Goal: Book appointment/travel/reservation

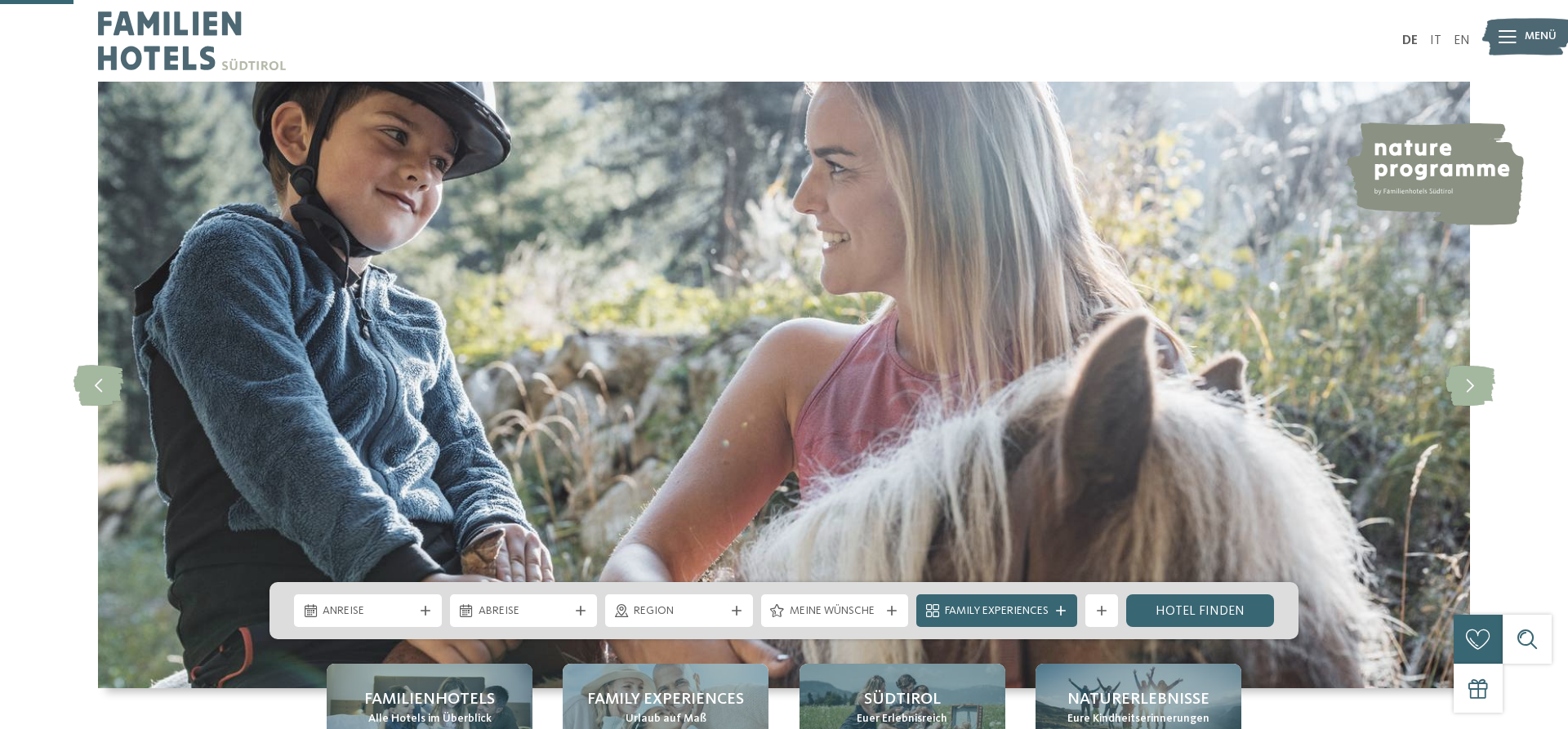
scroll to position [333, 0]
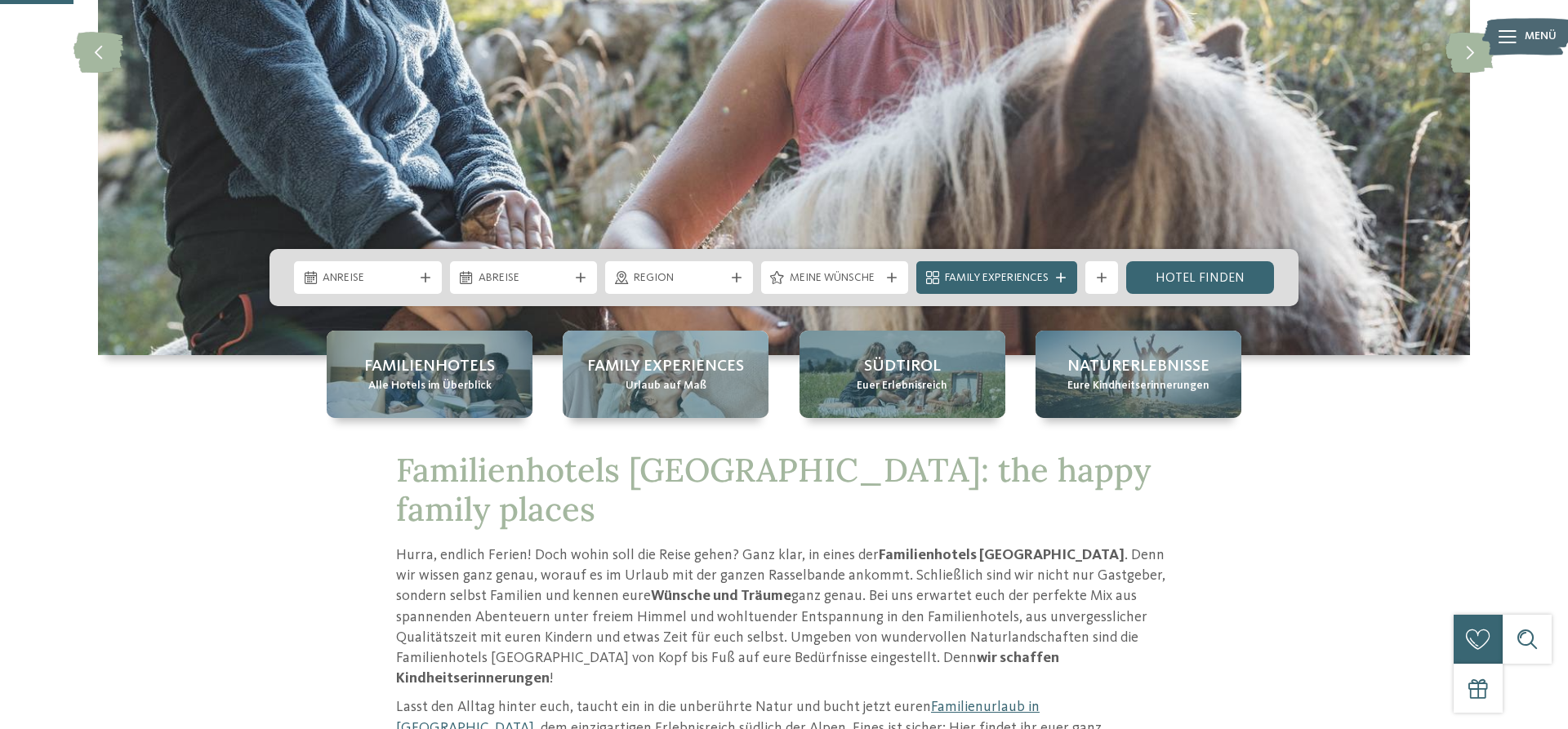
click at [425, 277] on icon at bounding box center [425, 278] width 9 height 9
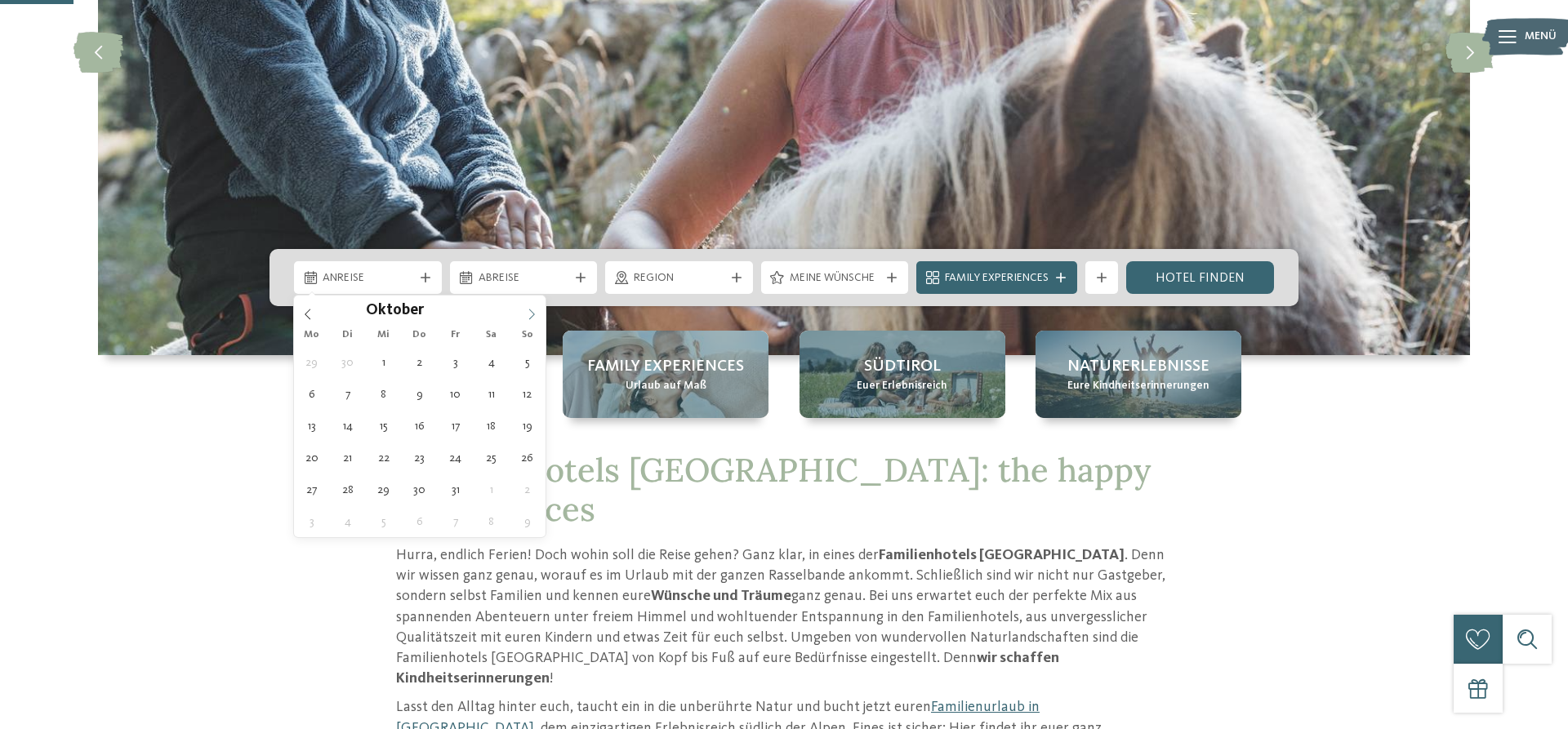
click at [533, 312] on icon at bounding box center [532, 314] width 11 height 11
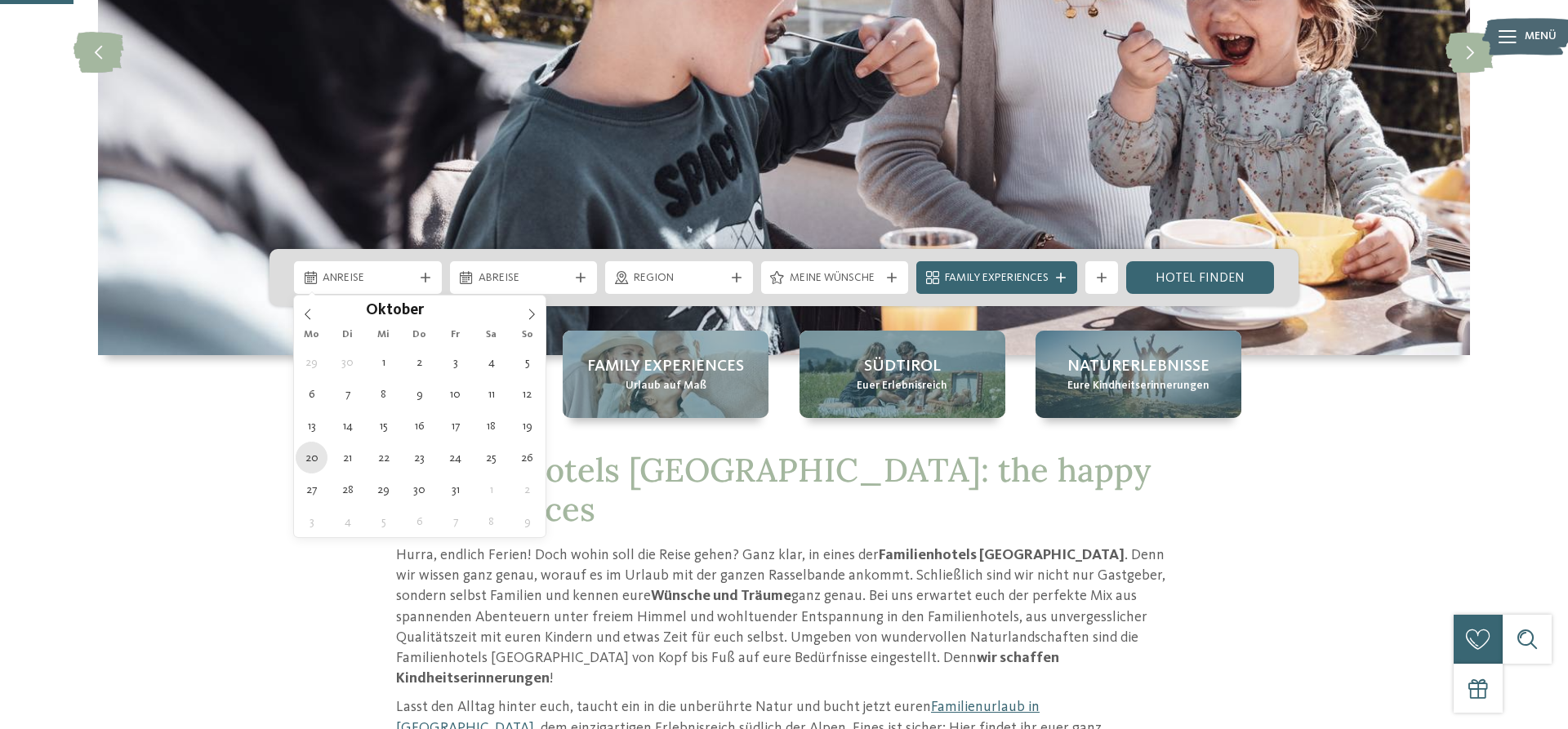
type div "20.10.2025"
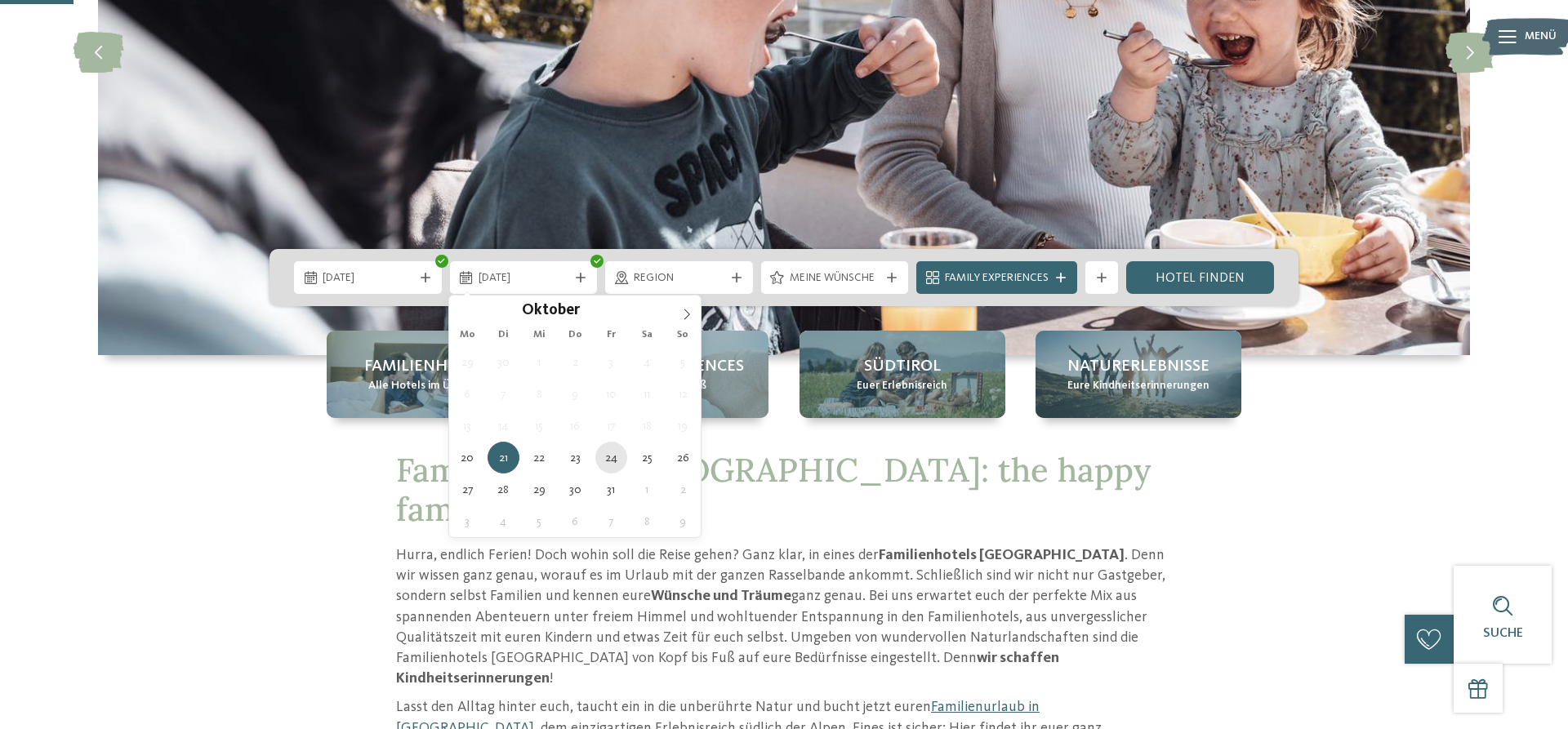
type div "24.10.2025"
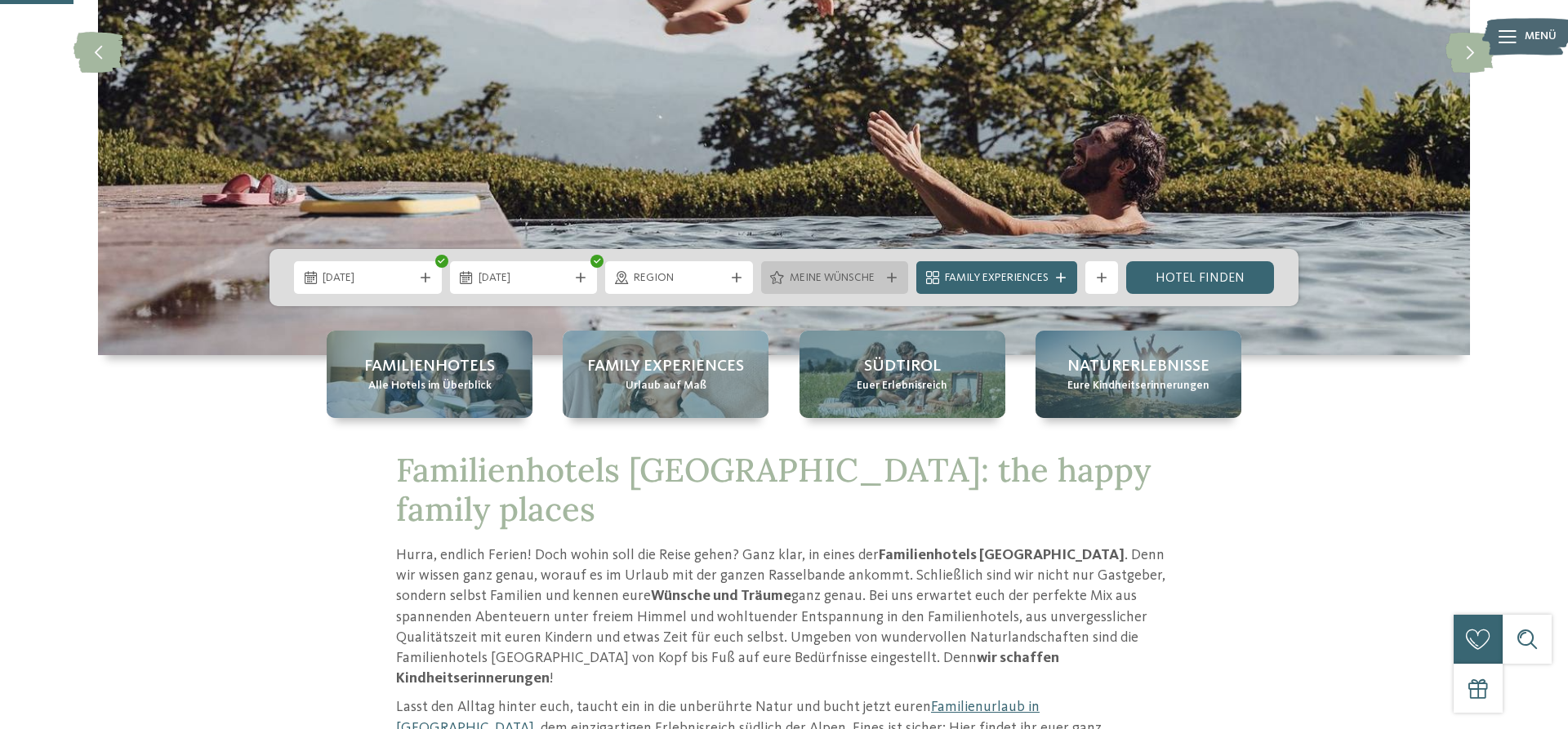
click at [886, 279] on div at bounding box center [891, 278] width 16 height 9
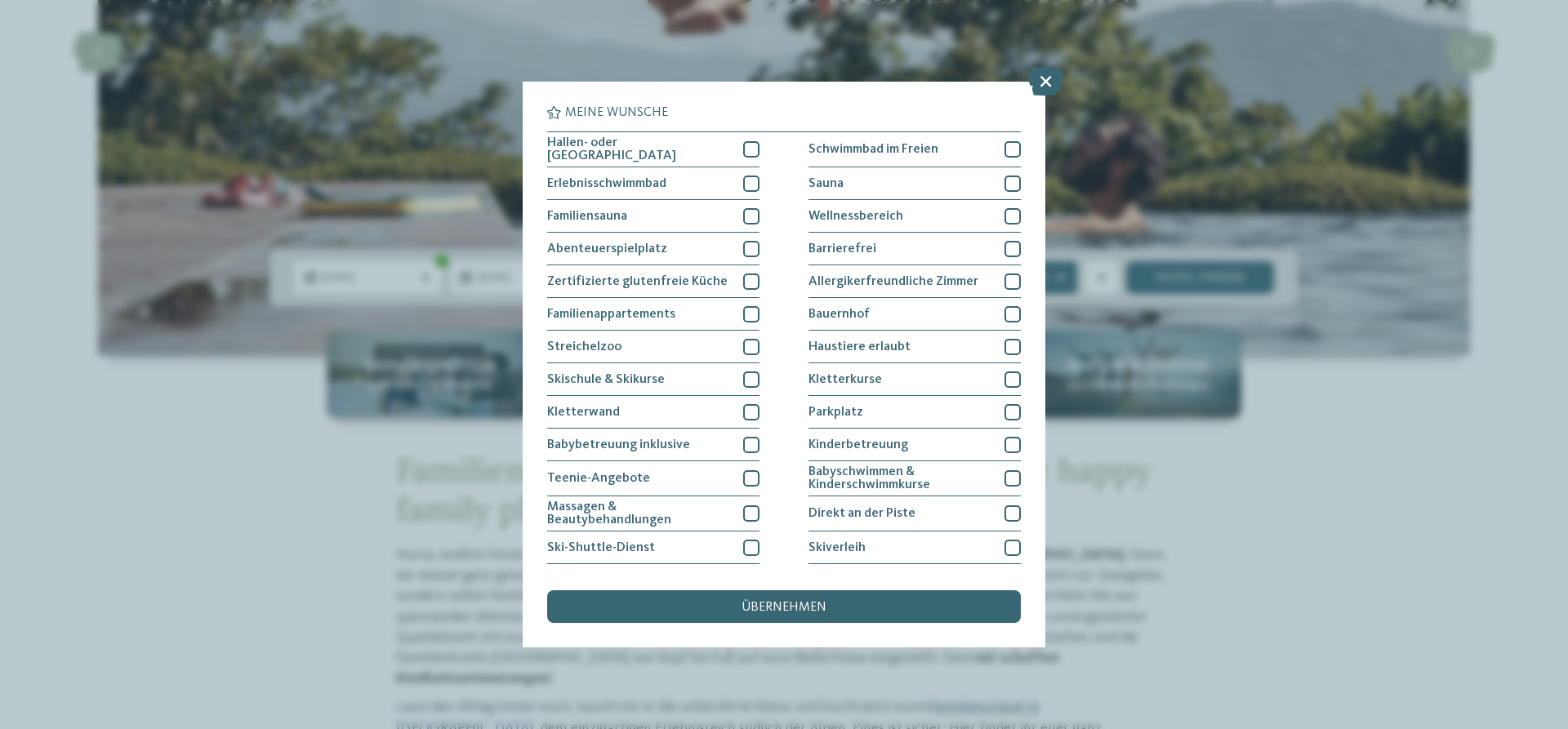
click at [1166, 500] on div "Meine Wünsche Hallen- oder Schleusenbad Schwimmbad im Freien" at bounding box center [784, 364] width 1568 height 729
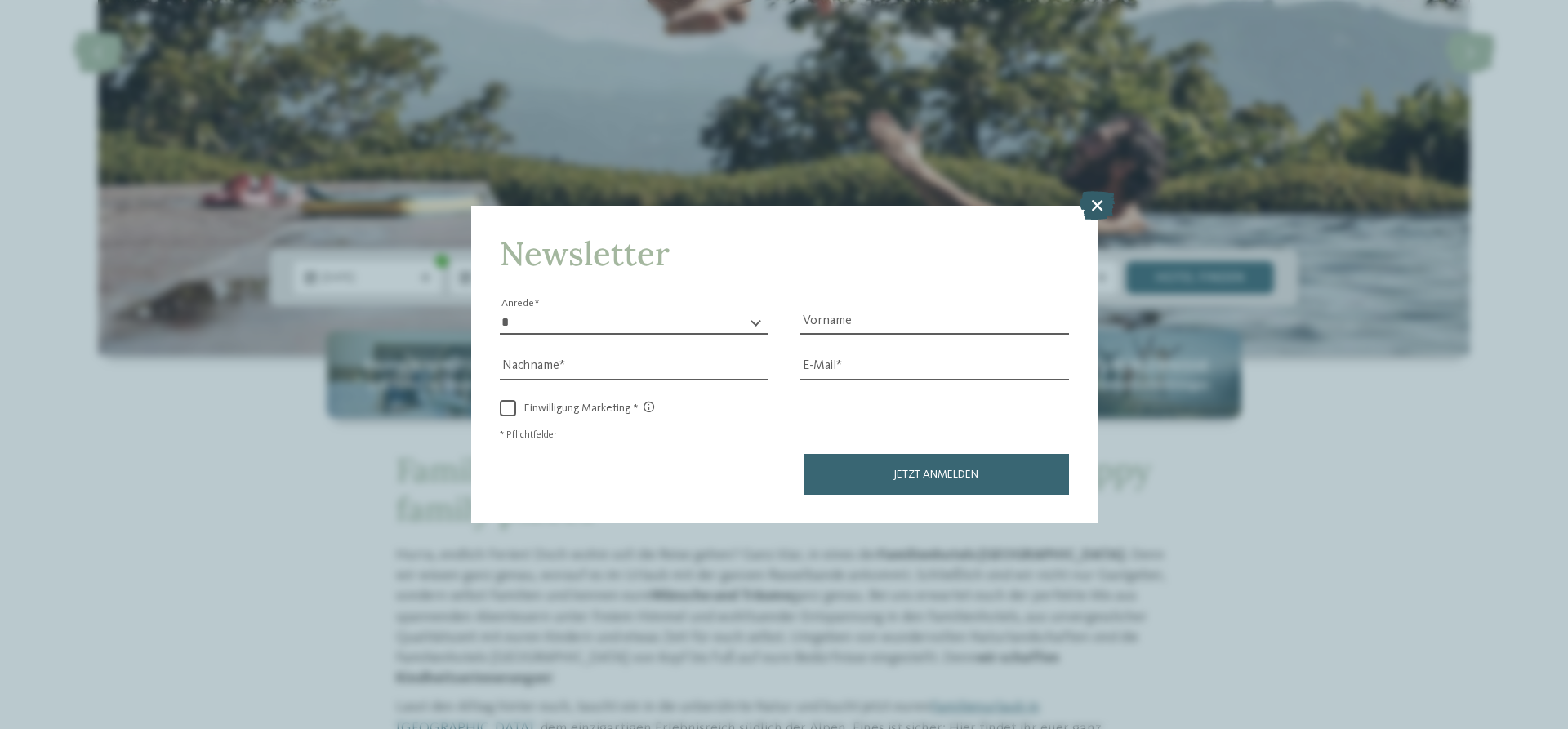
click at [1106, 206] on icon at bounding box center [1097, 205] width 35 height 28
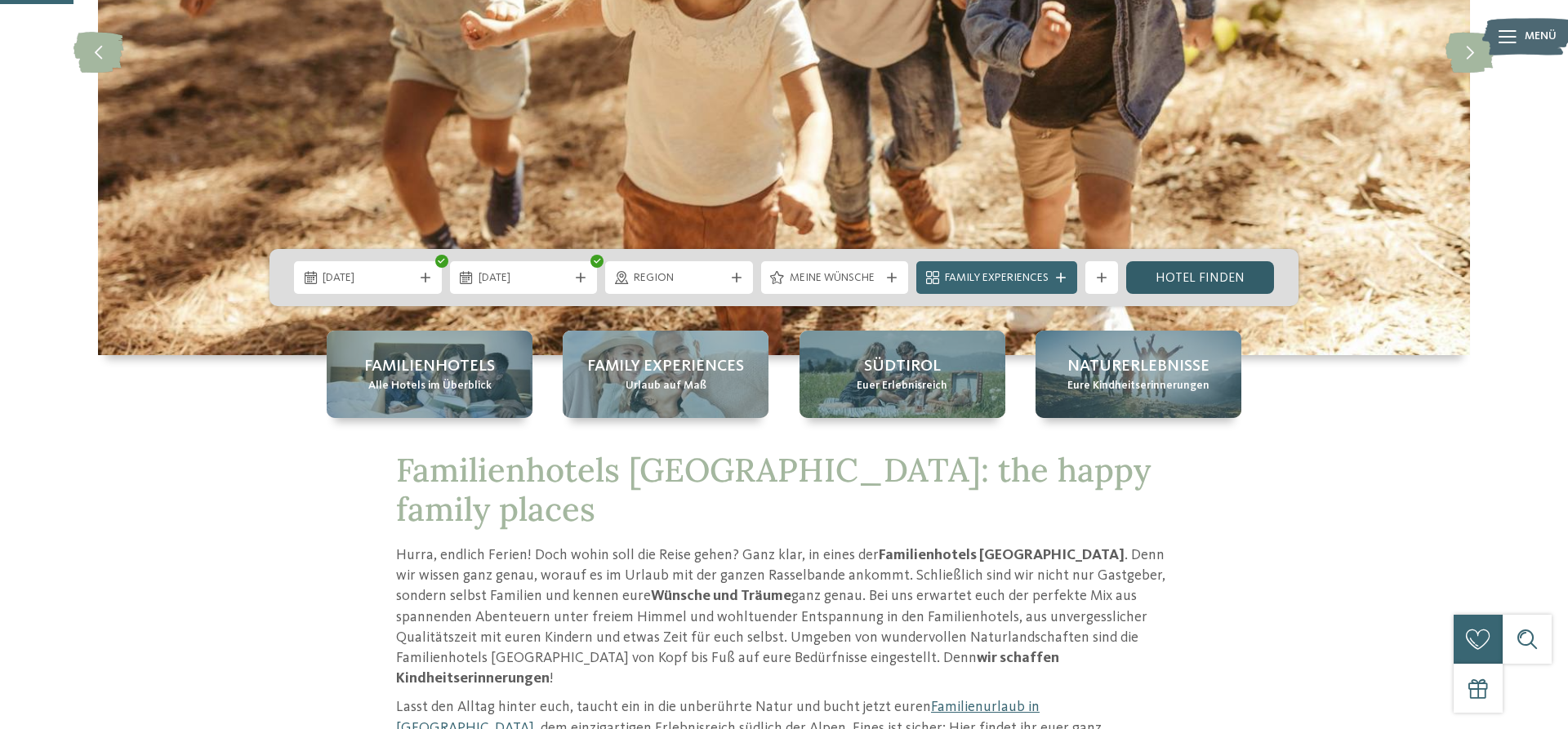
click at [1219, 280] on link "Hotel finden" at bounding box center [1200, 278] width 147 height 33
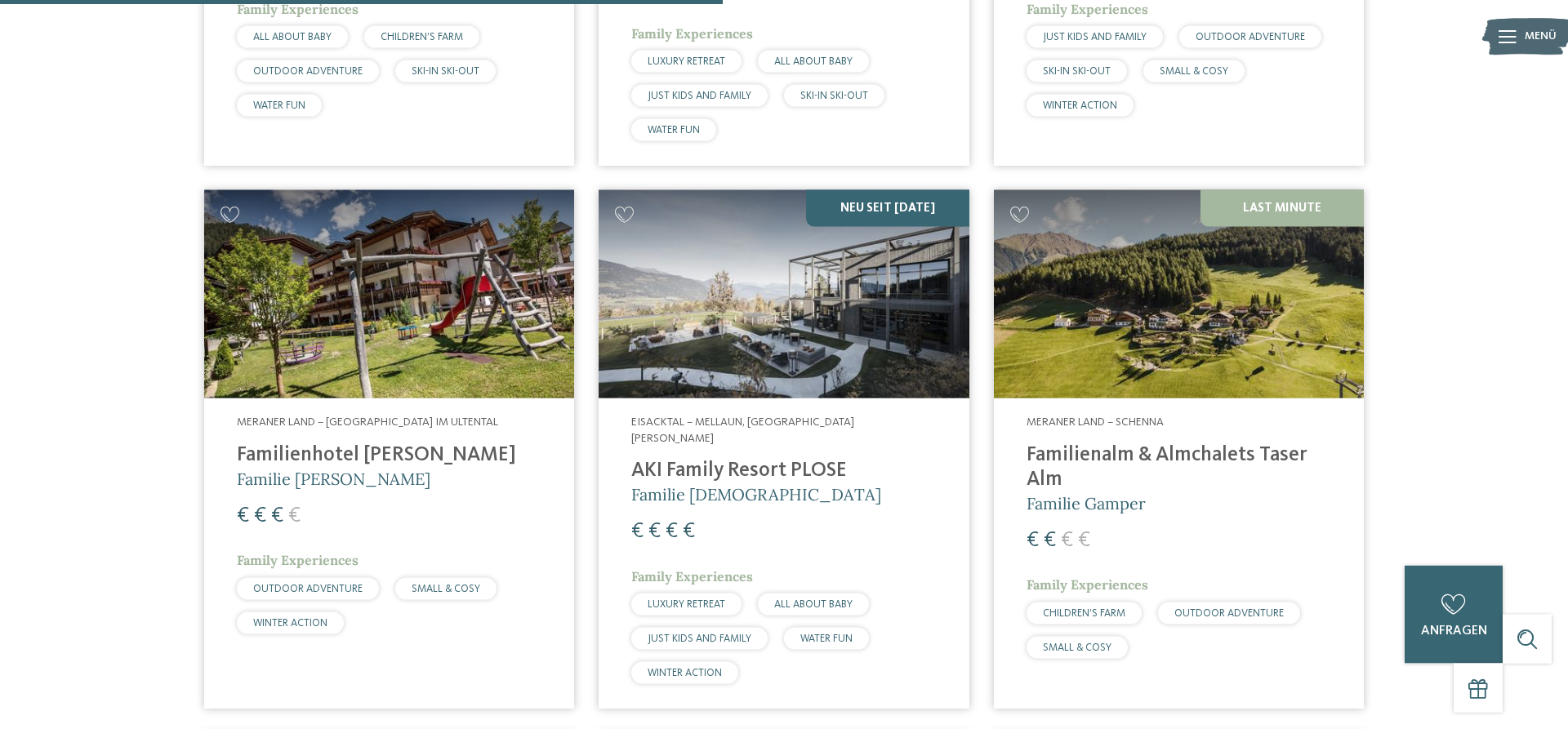
scroll to position [2117, 0]
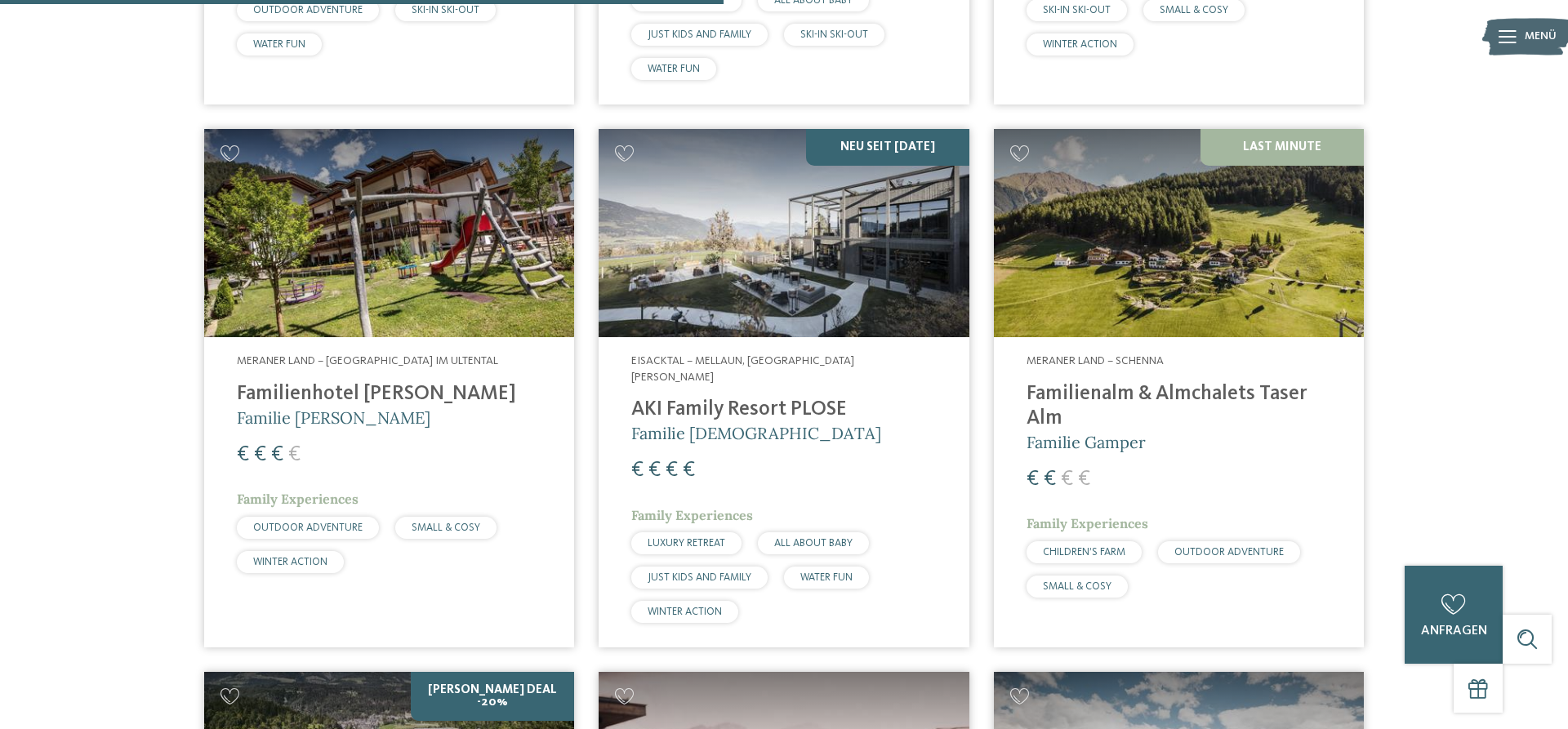
click at [394, 337] on div "Meraner Land – St. Walburg im Ultental Familienhotel Viktoria Familie Paris Sta…" at bounding box center [389, 466] width 370 height 260
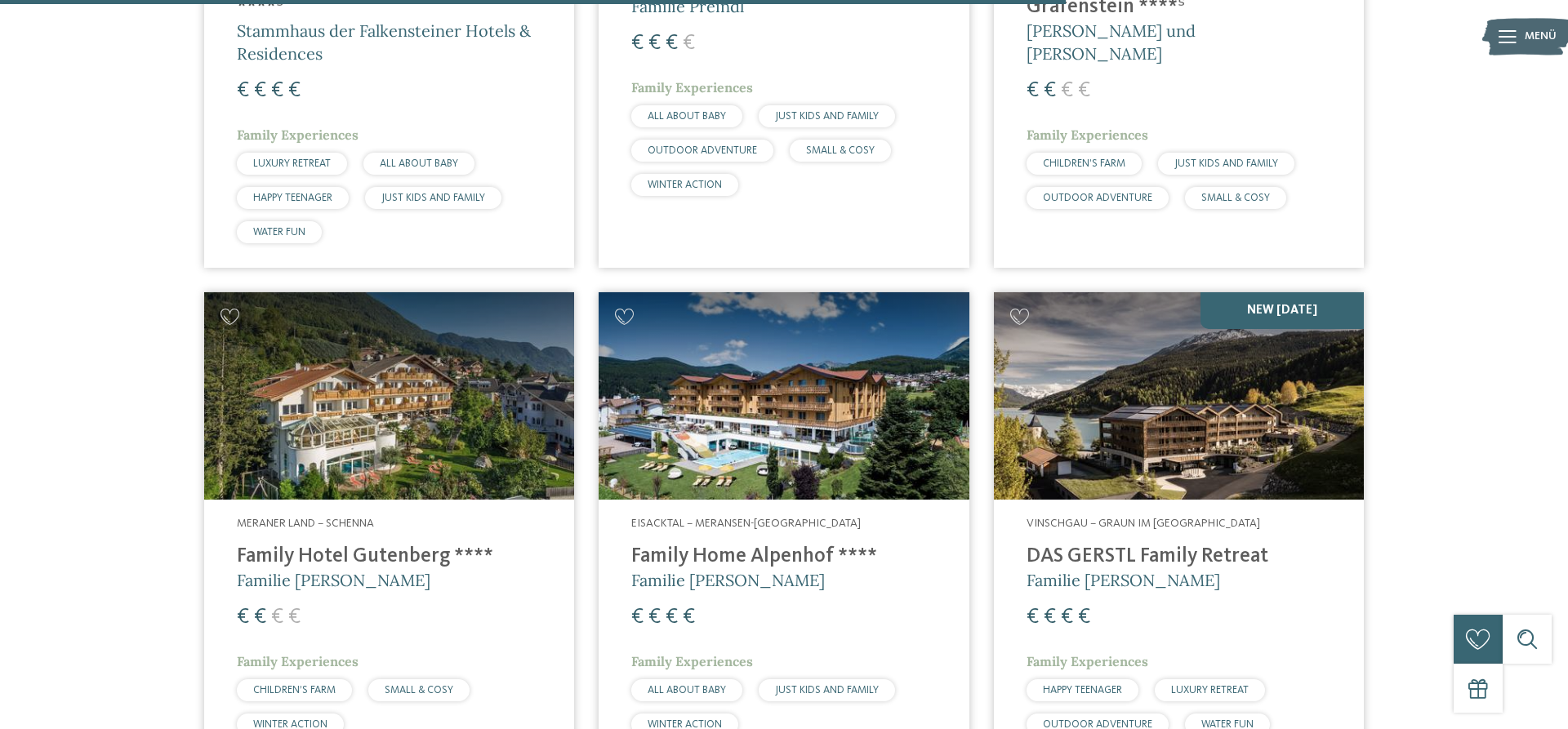
scroll to position [3116, 0]
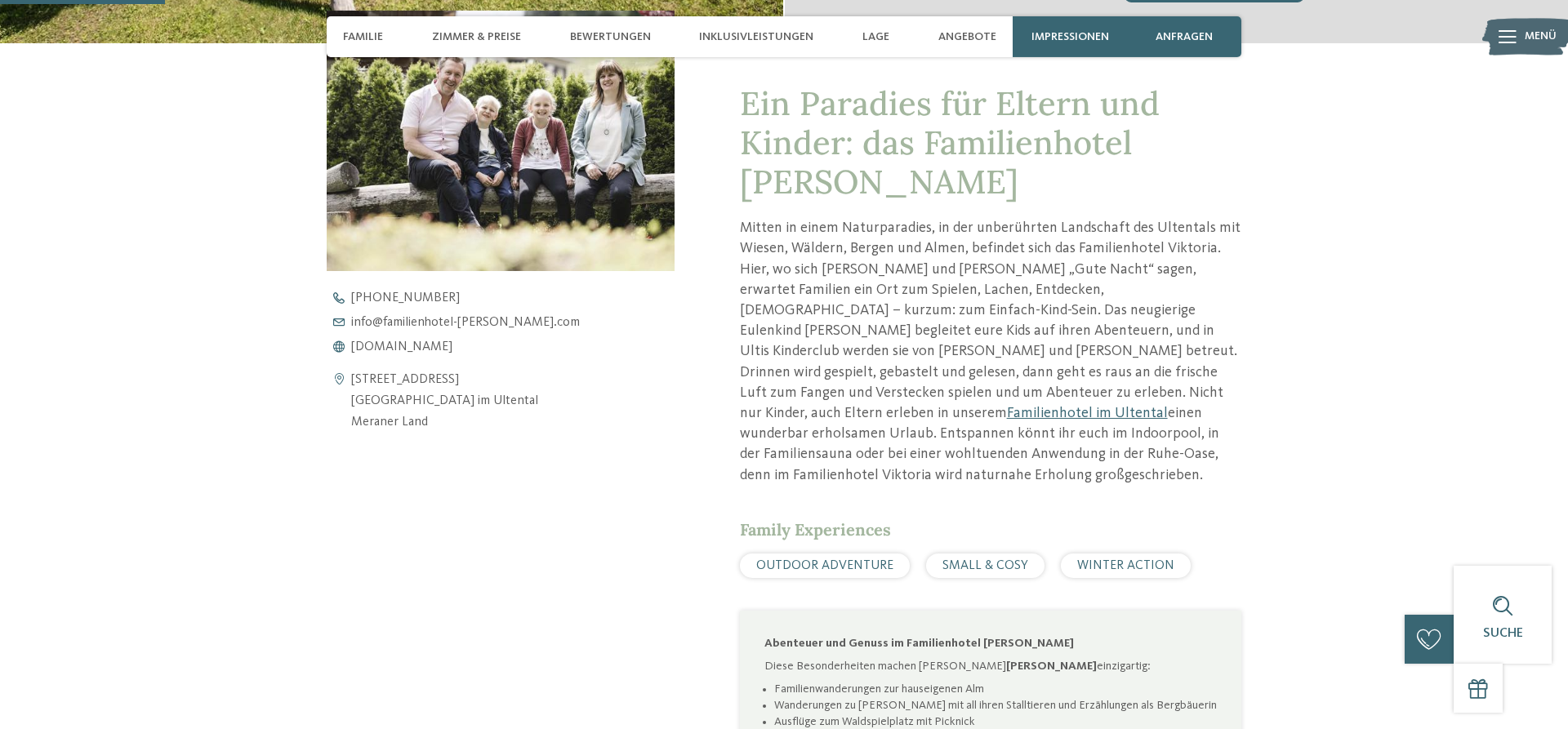
scroll to position [583, 0]
